Goal: Information Seeking & Learning: Learn about a topic

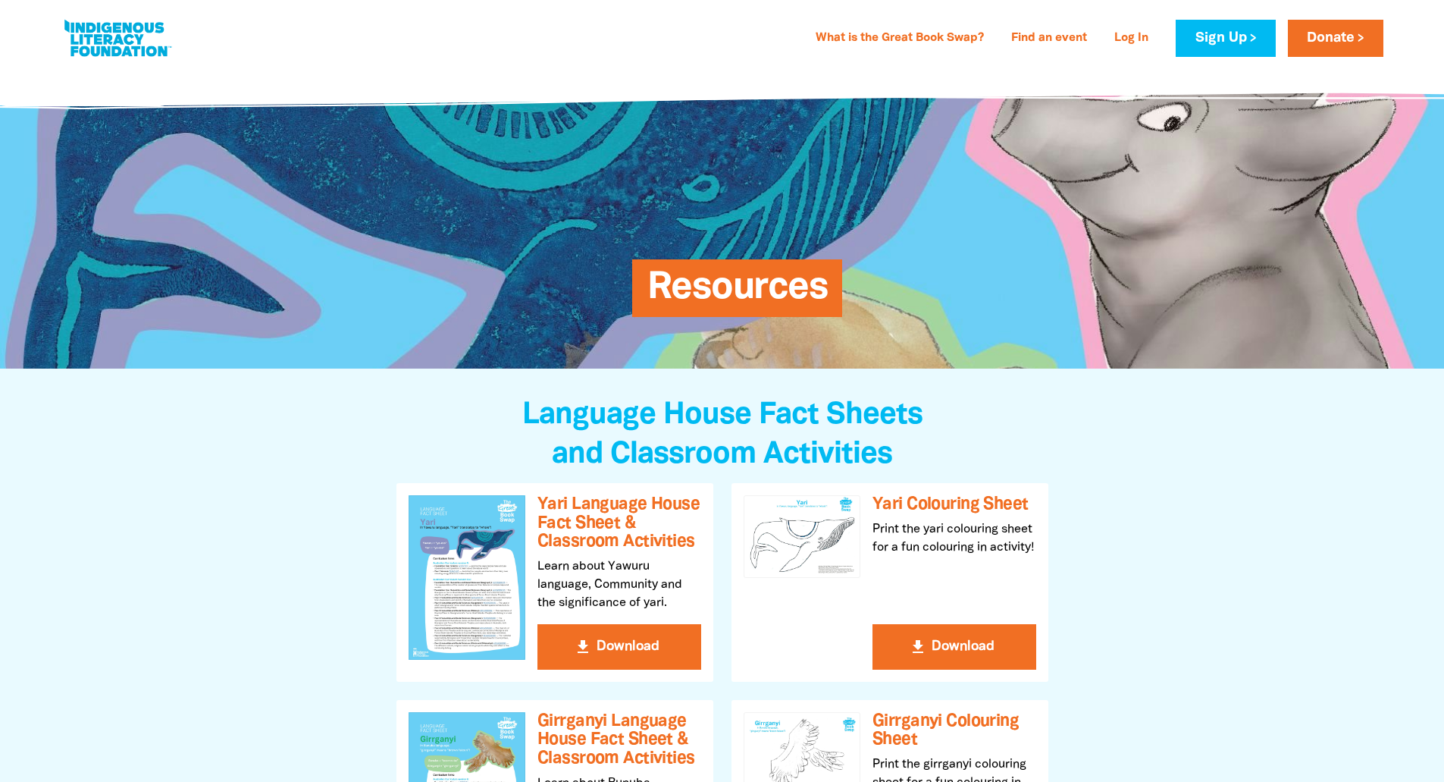
click at [910, 35] on link "What is the Great Book Swap?" at bounding box center [900, 39] width 187 height 24
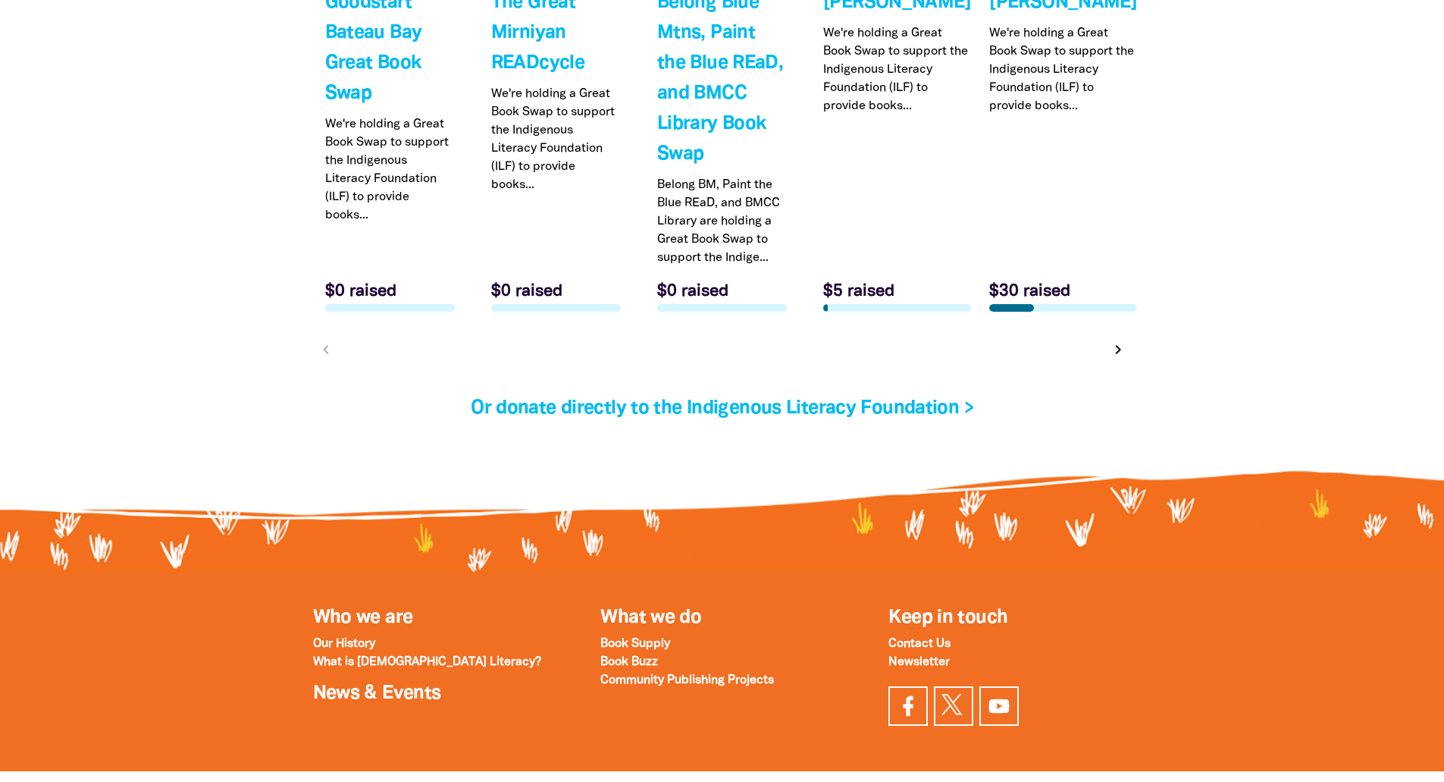
scroll to position [4583, 0]
